Goal: Task Accomplishment & Management: Manage account settings

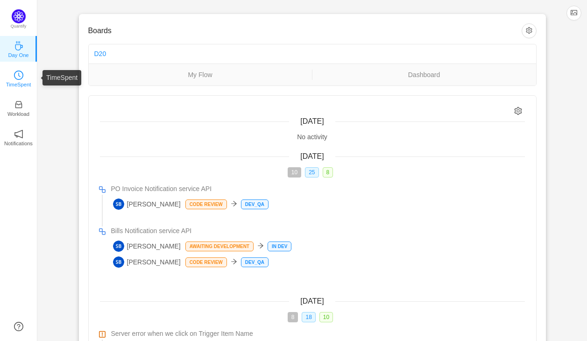
click at [21, 82] on p "TimeSpent" at bounding box center [18, 84] width 25 height 8
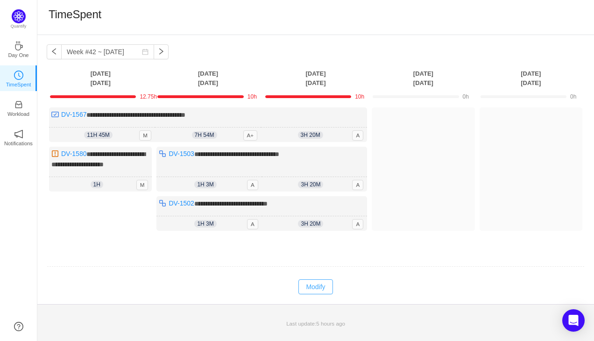
click at [319, 281] on button "Modify" at bounding box center [315, 286] width 34 height 15
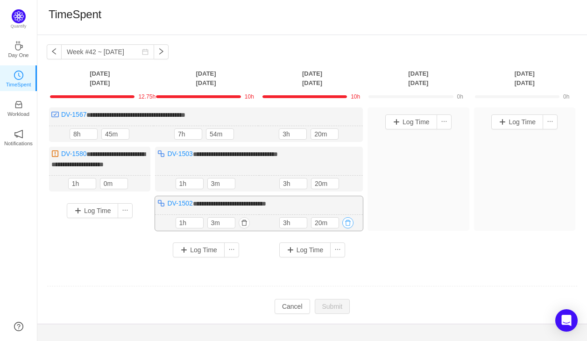
click at [349, 221] on button "button" at bounding box center [347, 222] width 11 height 11
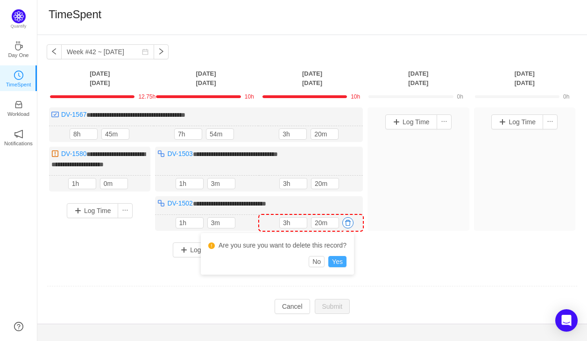
click at [338, 263] on button "Yes" at bounding box center [337, 261] width 18 height 11
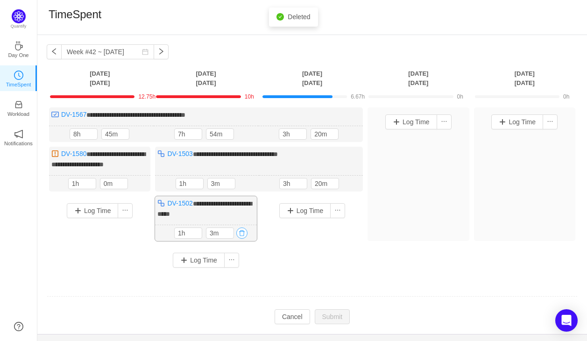
click at [244, 232] on button "button" at bounding box center [241, 232] width 11 height 11
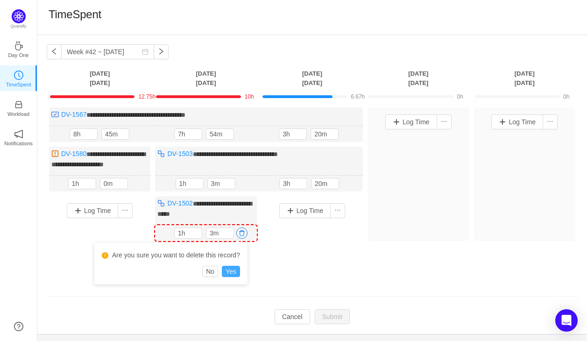
click at [230, 269] on button "Yes" at bounding box center [231, 271] width 18 height 11
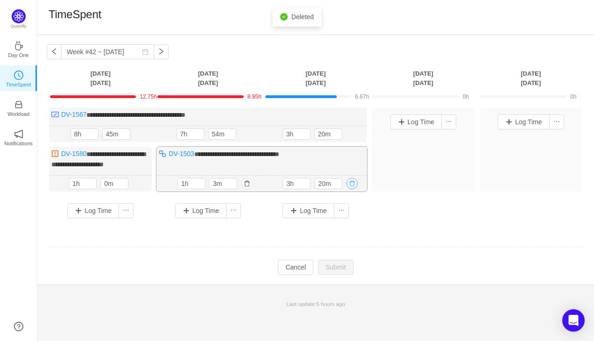
click at [352, 180] on button "button" at bounding box center [351, 183] width 11 height 11
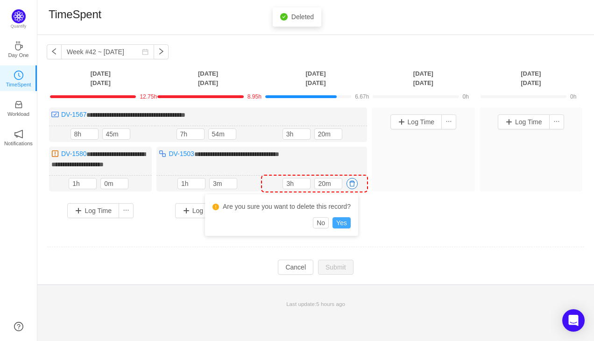
click at [345, 222] on button "Yes" at bounding box center [341, 222] width 18 height 11
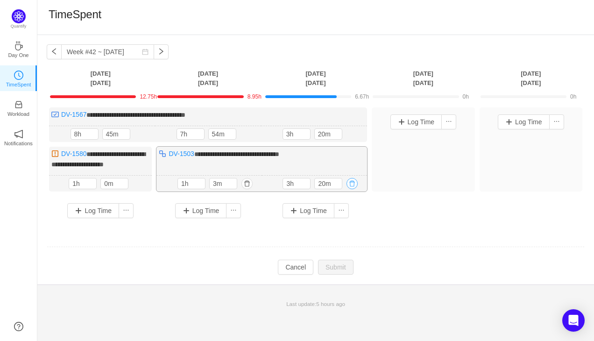
click at [351, 182] on button "button" at bounding box center [351, 183] width 11 height 11
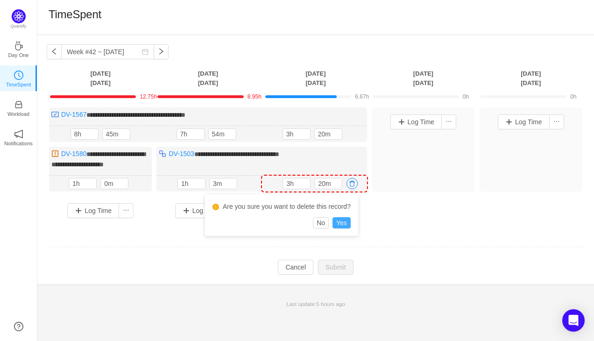
click at [338, 219] on button "Yes" at bounding box center [341, 222] width 18 height 11
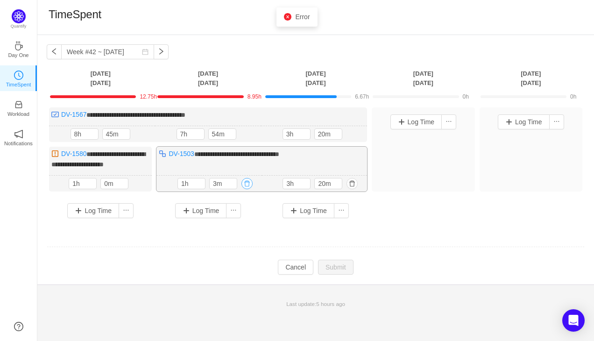
click at [249, 181] on button "button" at bounding box center [246, 183] width 11 height 11
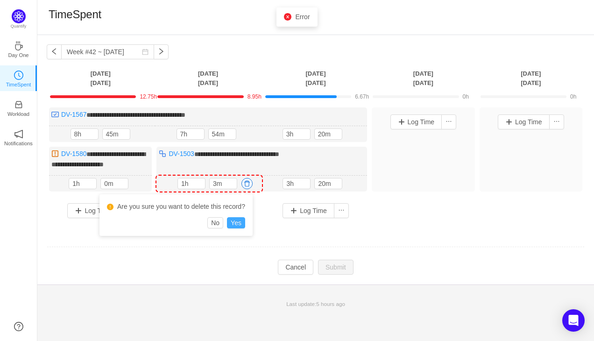
click at [236, 223] on button "Yes" at bounding box center [236, 222] width 18 height 11
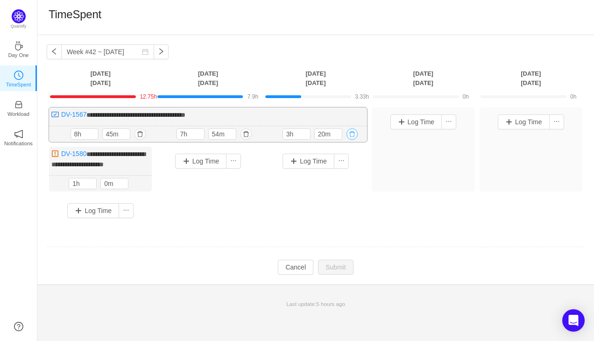
click at [353, 134] on button "button" at bounding box center [351, 133] width 11 height 11
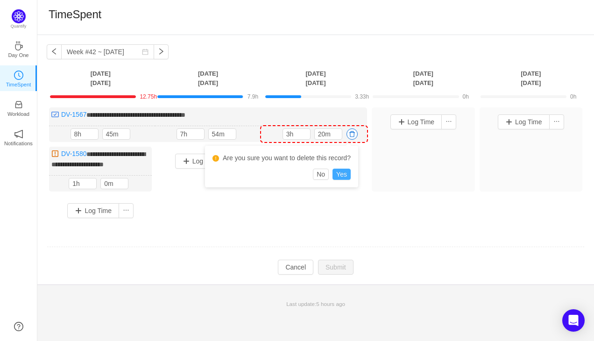
click at [342, 177] on button "Yes" at bounding box center [341, 174] width 18 height 11
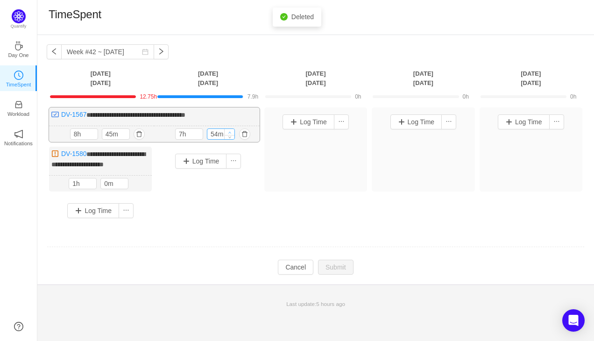
type input "8h"
type input "0m"
click at [231, 132] on icon "icon: up" at bounding box center [229, 132] width 3 height 3
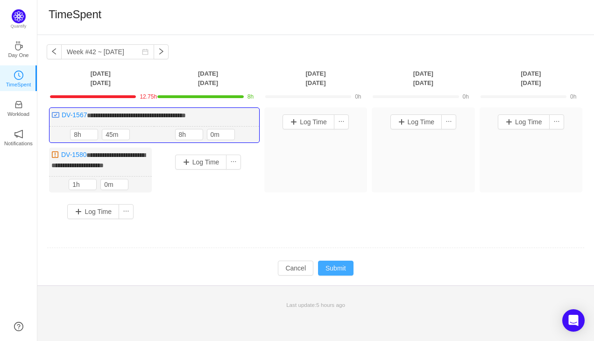
click at [339, 266] on button "Submit" at bounding box center [335, 268] width 35 height 15
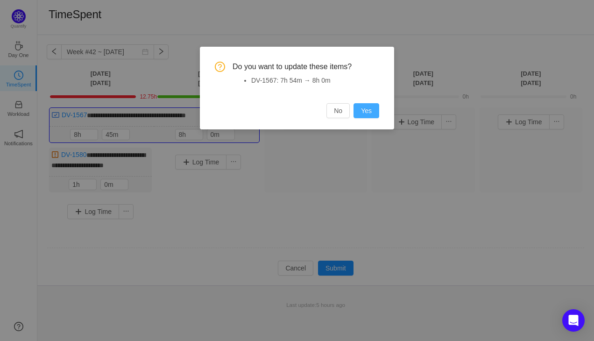
click at [372, 114] on button "Yes" at bounding box center [366, 110] width 26 height 15
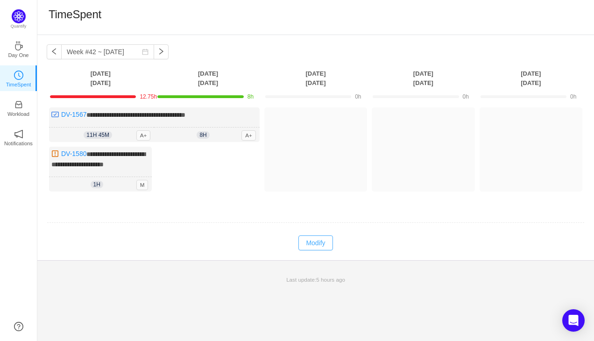
click at [313, 242] on button "Modify" at bounding box center [315, 242] width 34 height 15
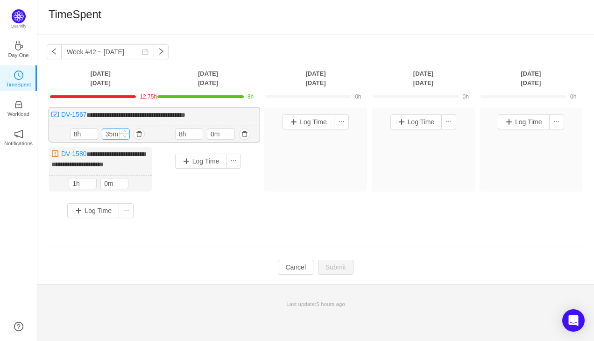
click at [127, 136] on span "Decrease Value" at bounding box center [125, 136] width 10 height 6
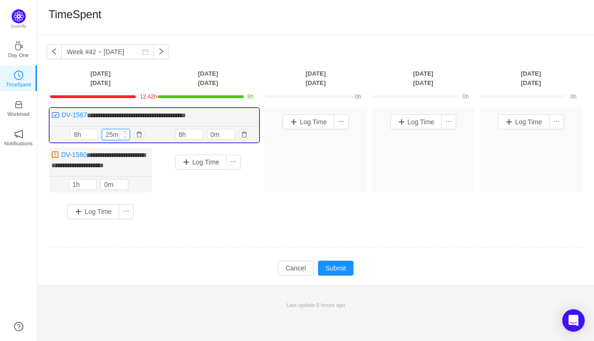
click at [127, 136] on span "Decrease Value" at bounding box center [125, 137] width 10 height 6
type input "0m"
click at [127, 136] on span "Decrease Value" at bounding box center [125, 137] width 10 height 6
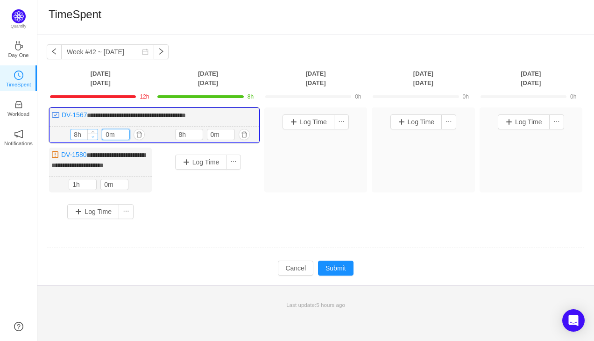
type input "7h"
click at [92, 136] on icon "icon: down" at bounding box center [93, 136] width 3 height 3
click at [338, 269] on button "Submit" at bounding box center [335, 268] width 35 height 15
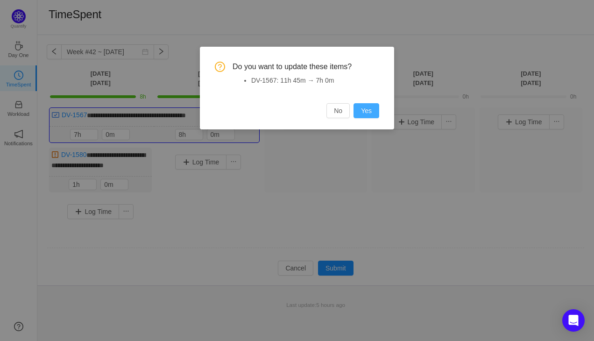
click at [370, 109] on button "Yes" at bounding box center [366, 110] width 26 height 15
